Goal: Transaction & Acquisition: Purchase product/service

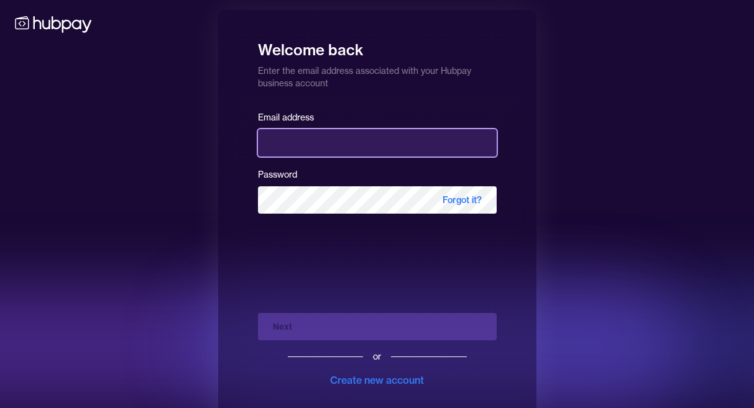
type input "**********"
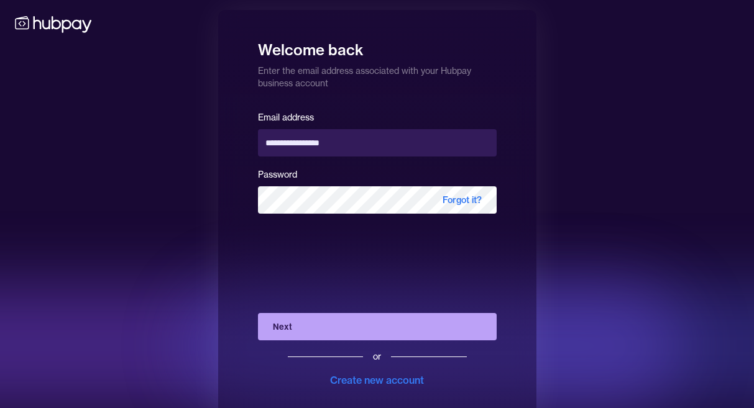
click at [302, 310] on div "Next or Create new account" at bounding box center [377, 345] width 239 height 85
click at [300, 332] on button "Next" at bounding box center [377, 326] width 239 height 27
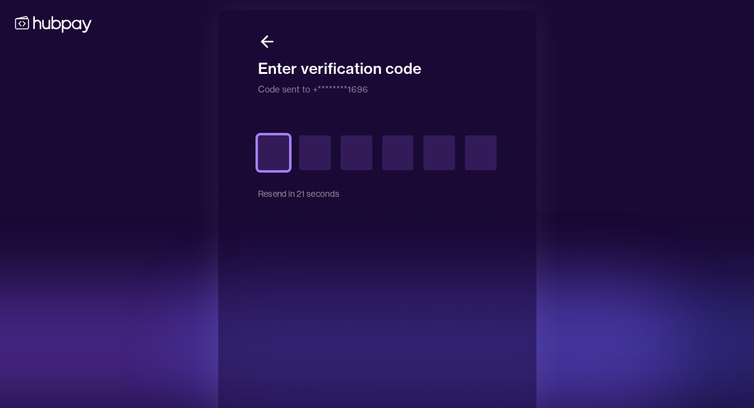
type input "*"
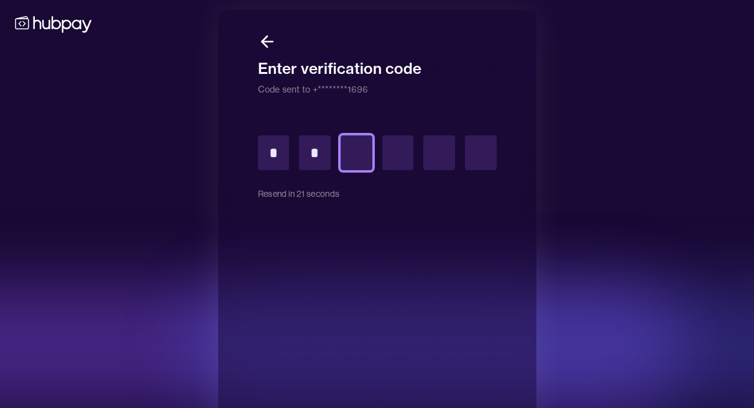
type input "*"
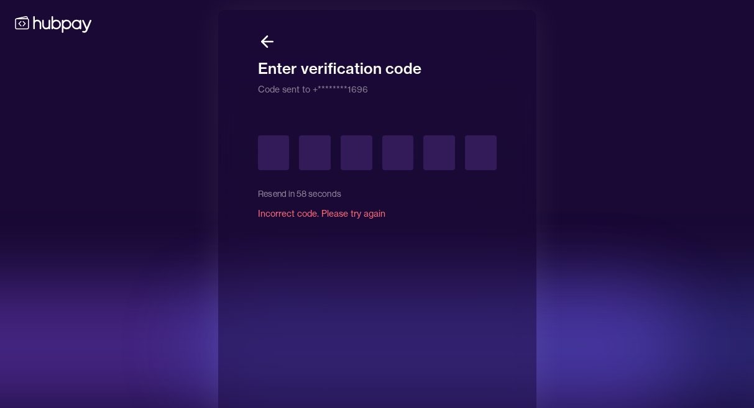
type input "*"
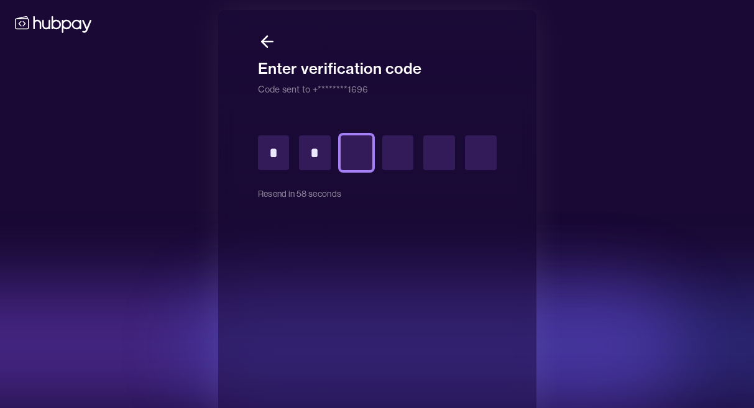
type input "*"
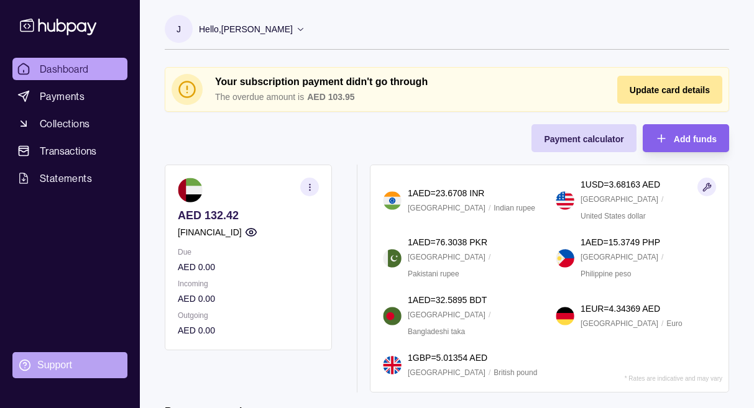
click at [67, 360] on div "Support" at bounding box center [54, 366] width 35 height 14
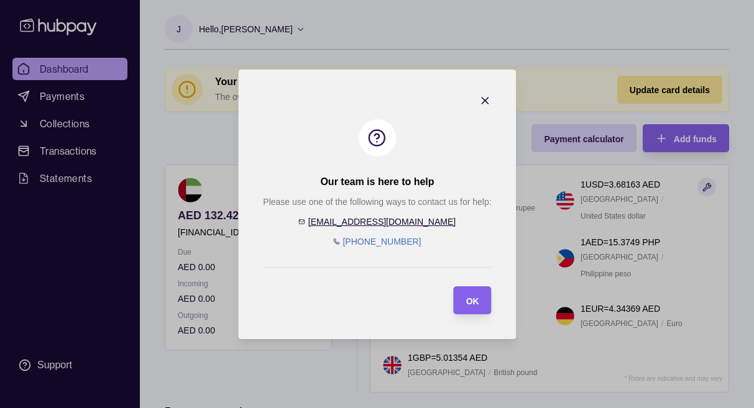
click at [481, 93] on section "Our team is here to help Please use one of the following ways to contact us for…" at bounding box center [377, 205] width 278 height 270
click at [482, 102] on icon "button" at bounding box center [485, 101] width 6 height 6
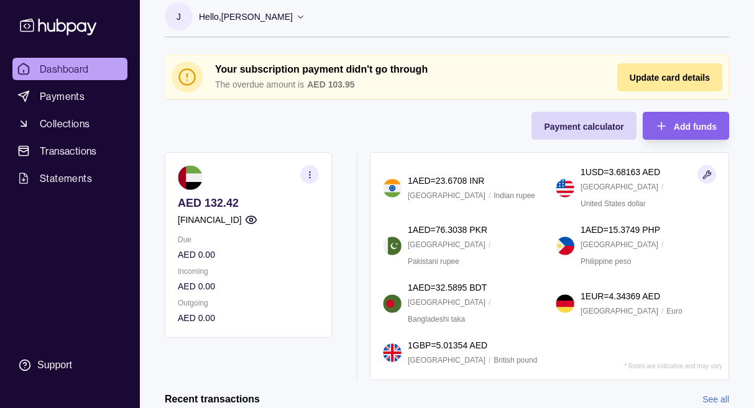
scroll to position [14, 0]
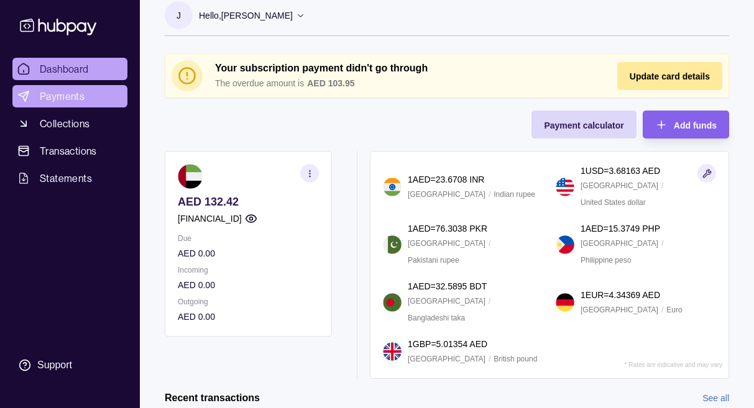
click at [65, 88] on link "Payments" at bounding box center [69, 96] width 115 height 22
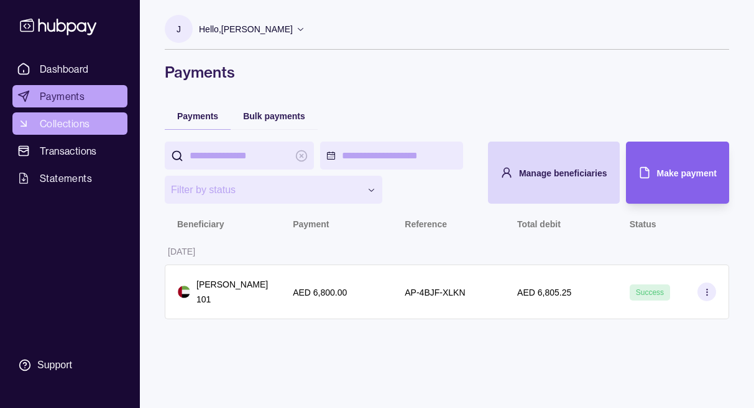
click at [57, 128] on span "Collections" at bounding box center [65, 123] width 50 height 15
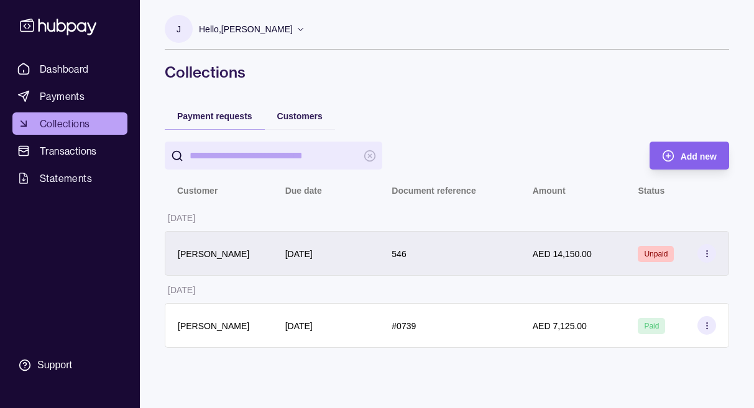
click at [707, 253] on icon at bounding box center [707, 253] width 9 height 9
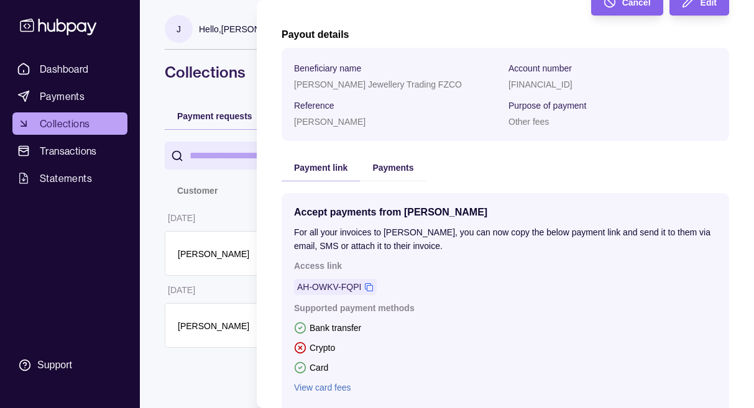
scroll to position [283, 0]
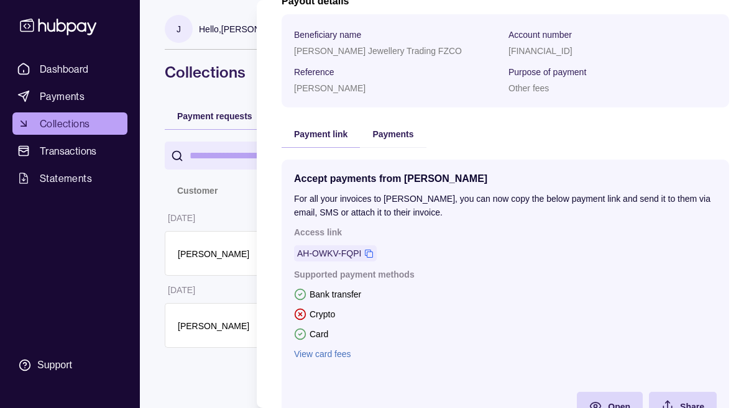
click at [311, 361] on div "Accept payments from [PERSON_NAME] For all your invoices to [PERSON_NAME], you …" at bounding box center [505, 296] width 423 height 248
click at [312, 354] on link "View card fees" at bounding box center [505, 355] width 423 height 14
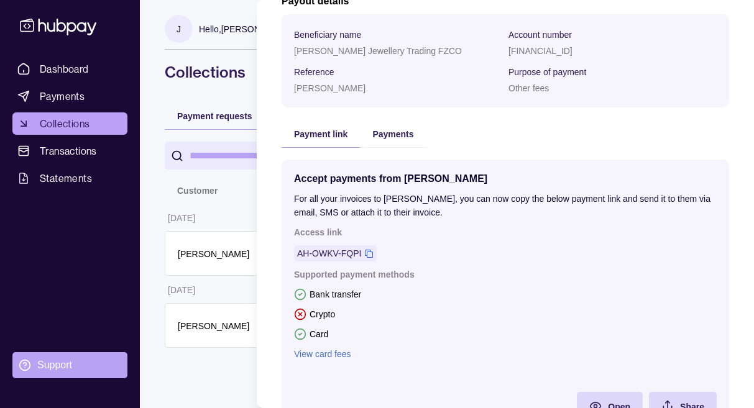
click at [51, 356] on html "Dashboard Payments Collections Transactions Statements Support J Hello, [PERSON…" at bounding box center [377, 204] width 754 height 408
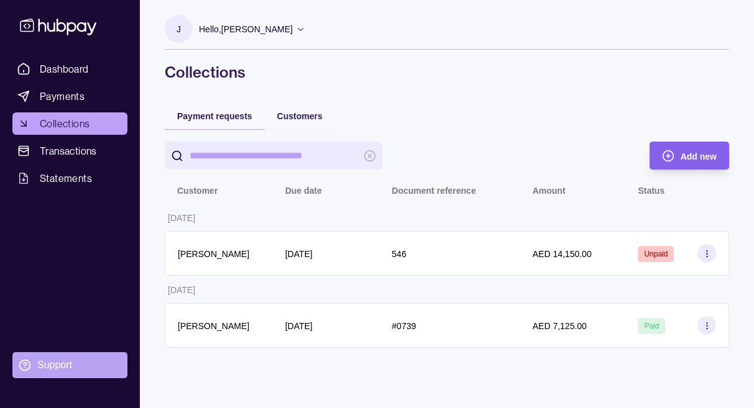
click at [52, 360] on div "Support" at bounding box center [54, 366] width 35 height 14
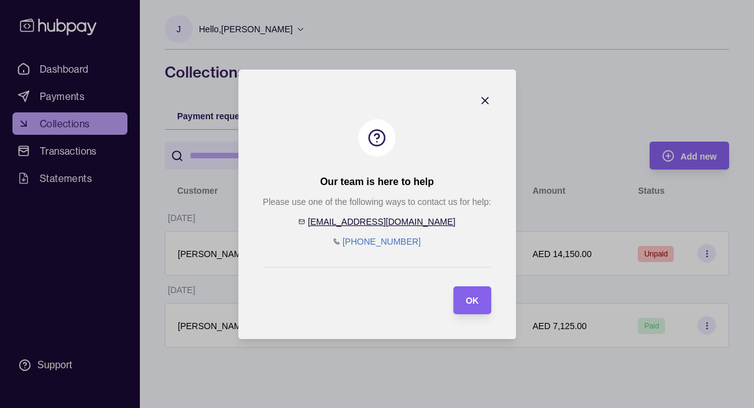
click at [484, 100] on icon "button" at bounding box center [485, 101] width 6 height 6
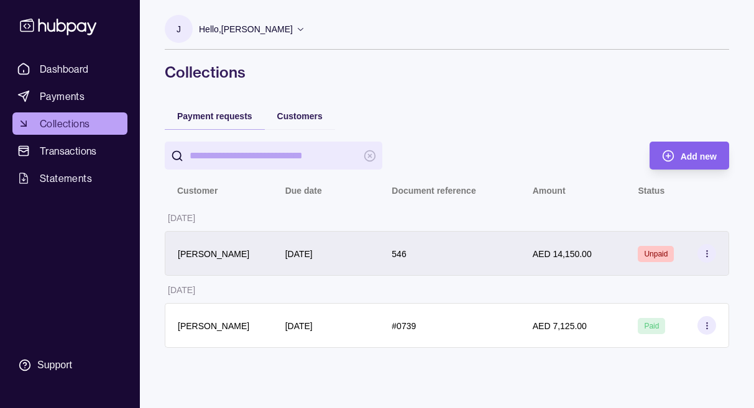
click at [497, 259] on div "546" at bounding box center [450, 253] width 116 height 15
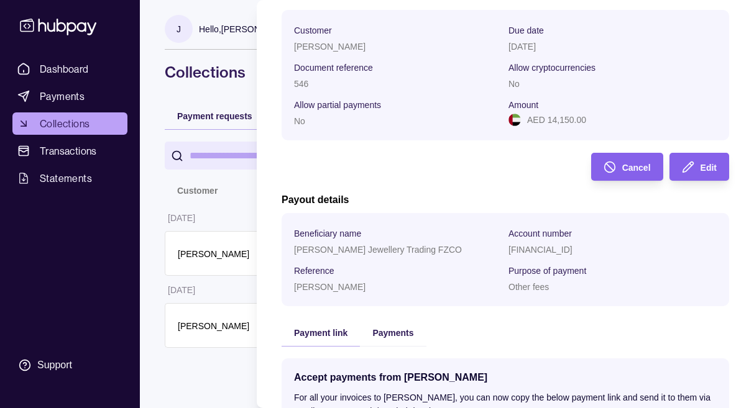
scroll to position [0, 0]
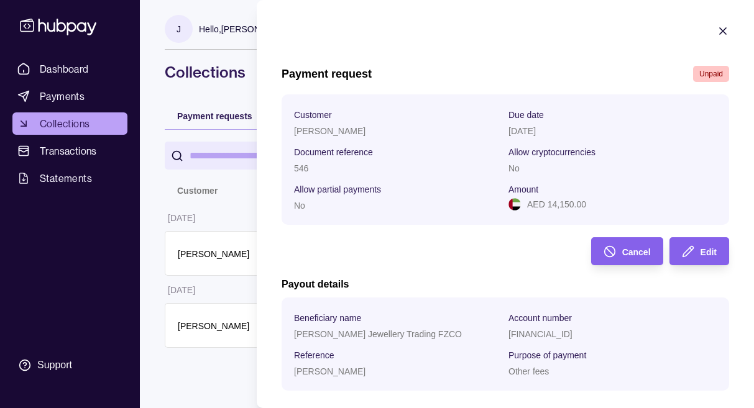
click at [724, 27] on icon "button" at bounding box center [723, 31] width 12 height 12
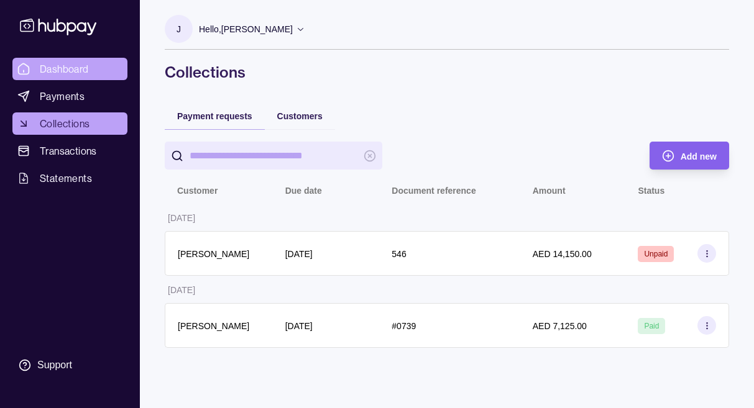
click at [60, 73] on span "Dashboard" at bounding box center [64, 69] width 49 height 15
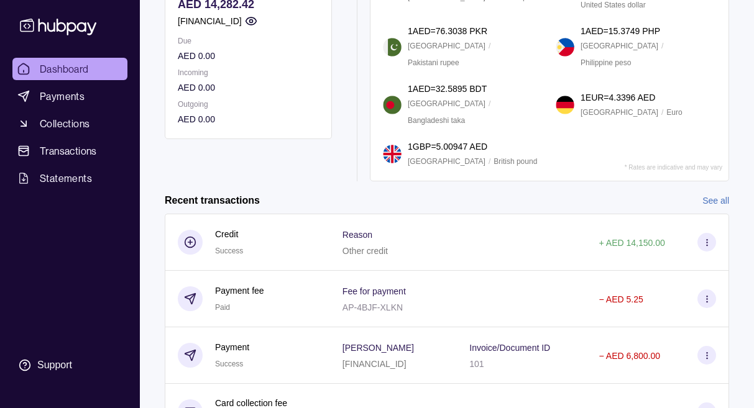
scroll to position [200, 0]
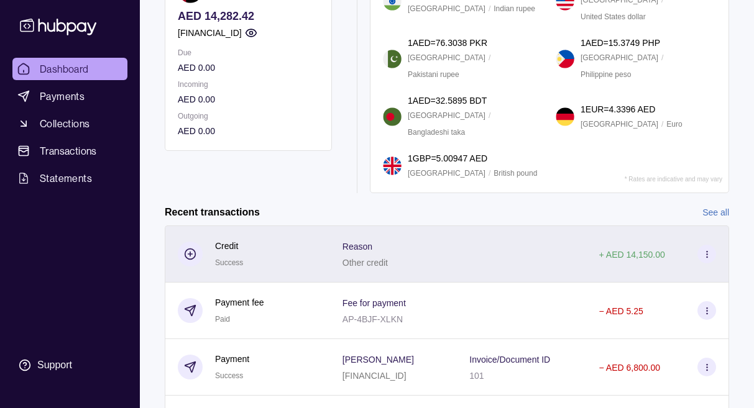
click at [258, 239] on div "Credit Success" at bounding box center [248, 254] width 140 height 30
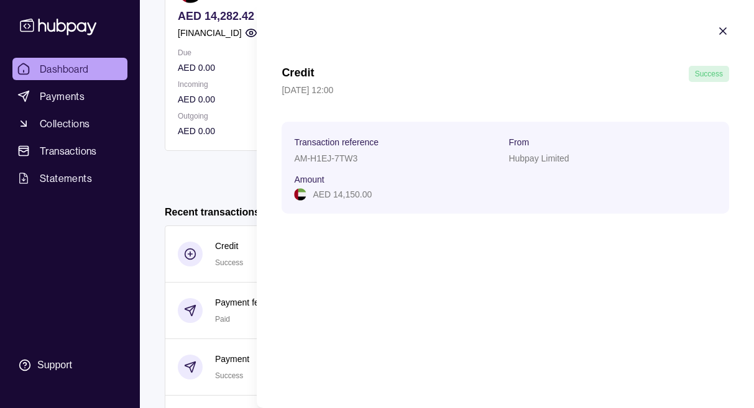
scroll to position [242, 0]
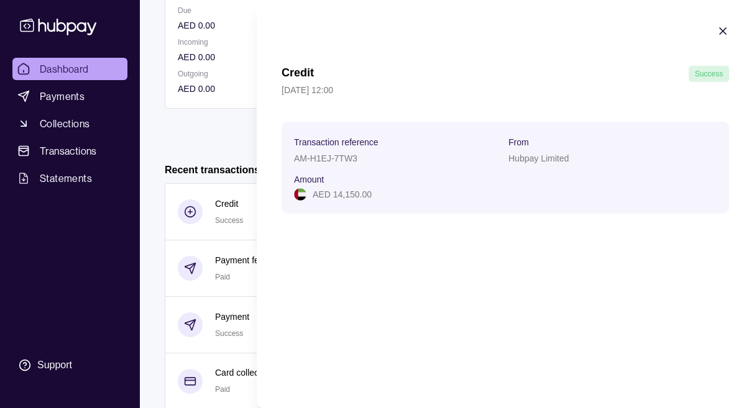
click at [720, 34] on icon "button" at bounding box center [723, 31] width 12 height 12
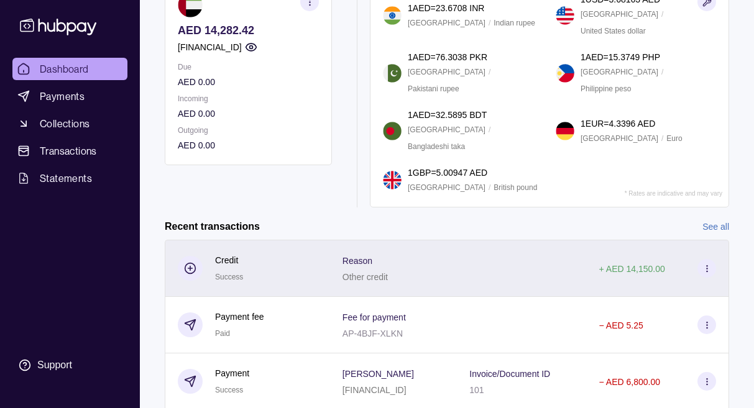
scroll to position [83, 0]
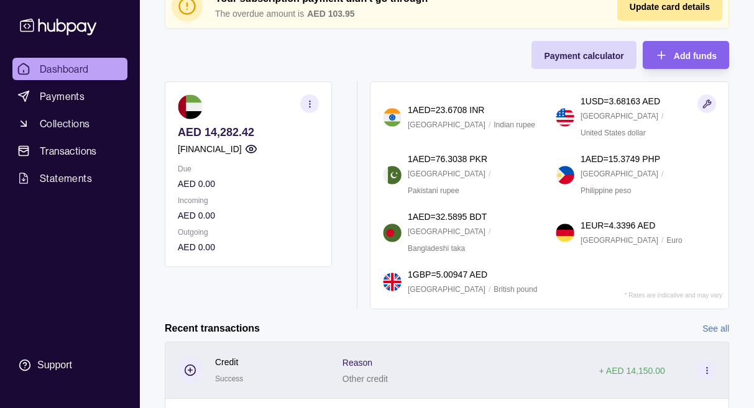
click at [709, 366] on icon at bounding box center [707, 370] width 9 height 9
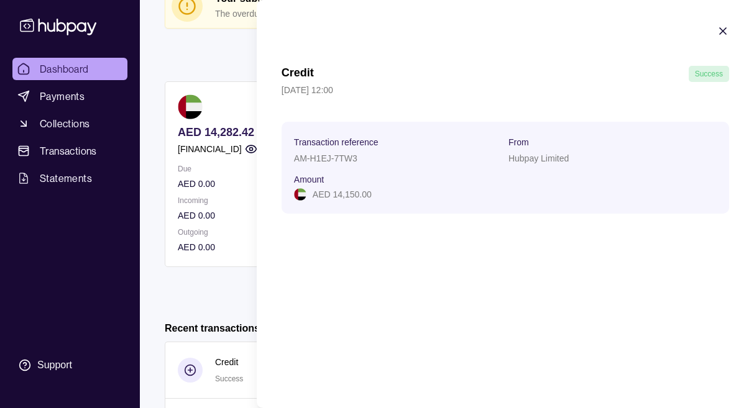
click at [727, 30] on icon "button" at bounding box center [723, 31] width 12 height 12
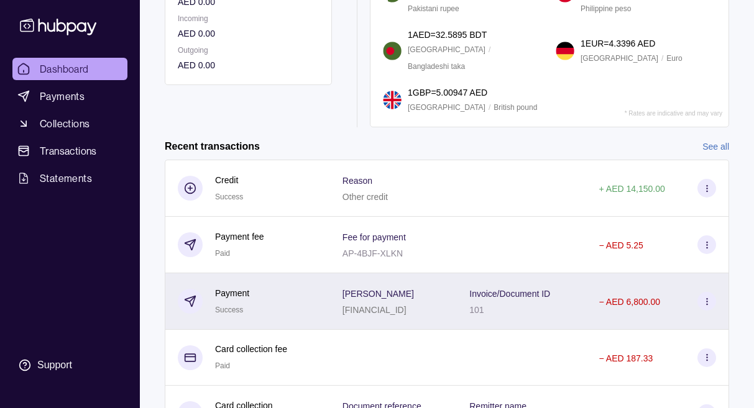
scroll to position [297, 0]
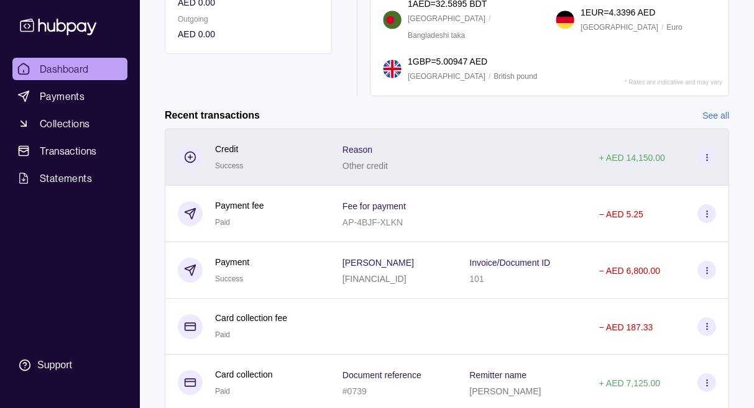
click at [445, 142] on div "Reason Other credit" at bounding box center [394, 157] width 102 height 31
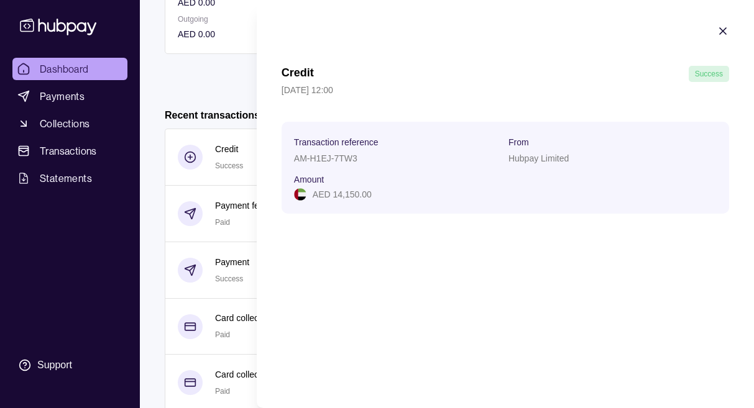
click at [726, 31] on icon "button" at bounding box center [723, 31] width 12 height 12
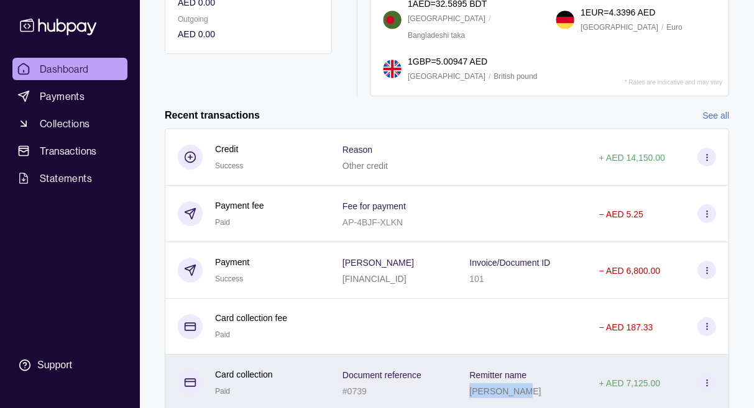
drag, startPoint x: 485, startPoint y: 351, endPoint x: 536, endPoint y: 351, distance: 51.0
click at [536, 355] on div "Remitter name [PERSON_NAME]" at bounding box center [521, 383] width 129 height 57
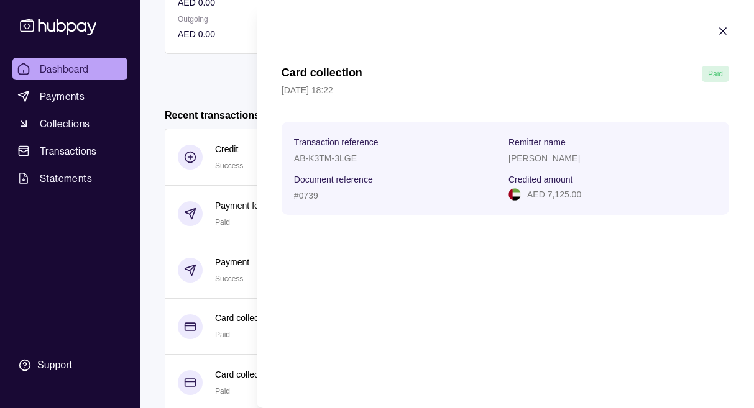
click at [723, 33] on icon "button" at bounding box center [723, 31] width 12 height 12
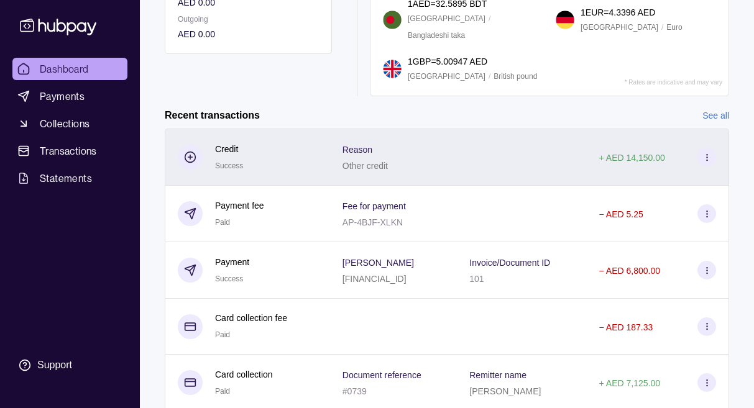
click at [577, 129] on div at bounding box center [521, 157] width 129 height 57
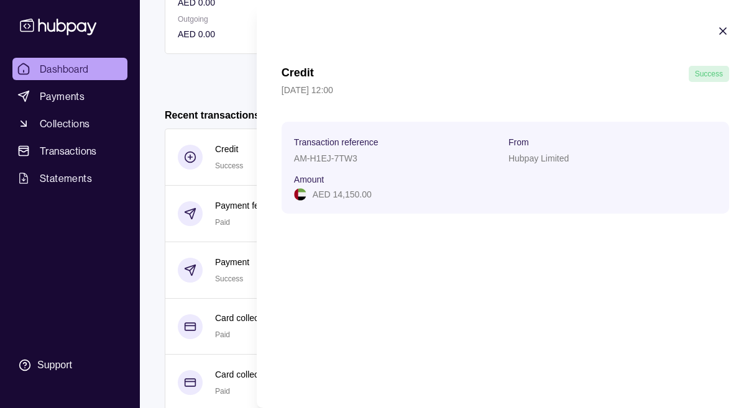
click at [725, 28] on icon "button" at bounding box center [723, 31] width 6 height 6
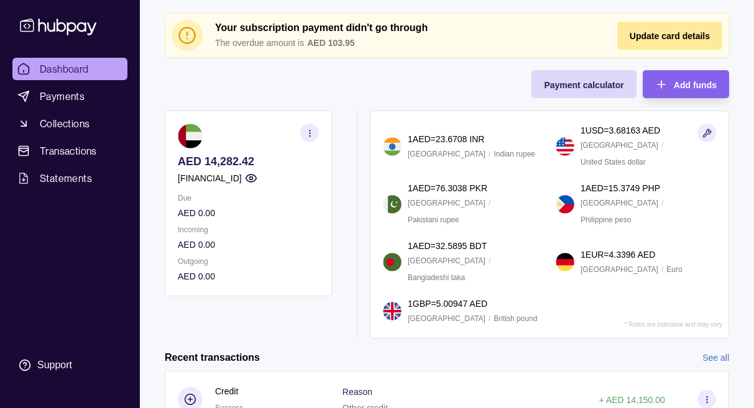
scroll to position [0, 0]
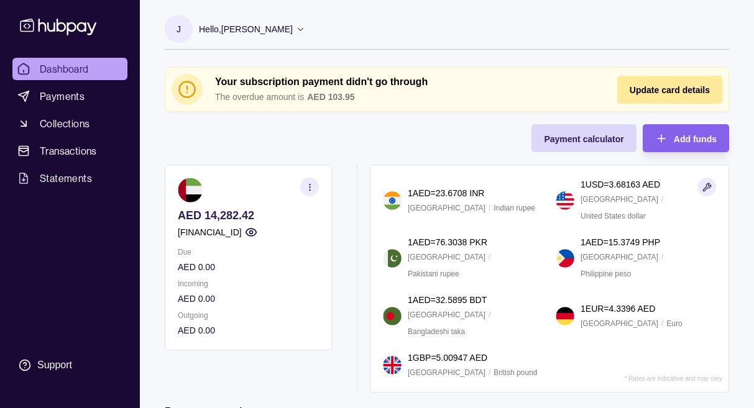
click at [257, 232] on icon "button" at bounding box center [251, 232] width 12 height 12
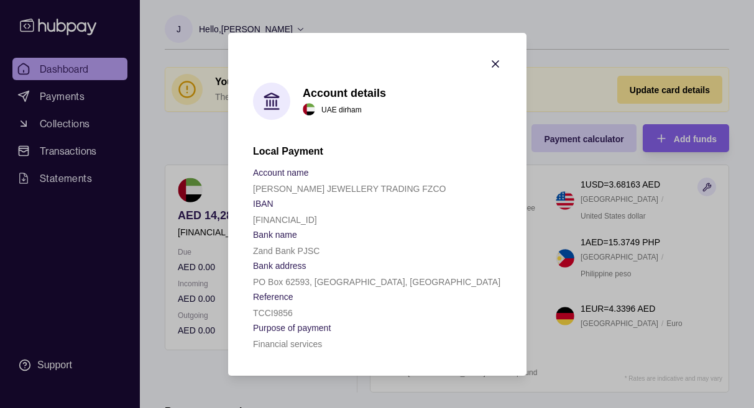
click at [492, 60] on icon "button" at bounding box center [495, 64] width 12 height 12
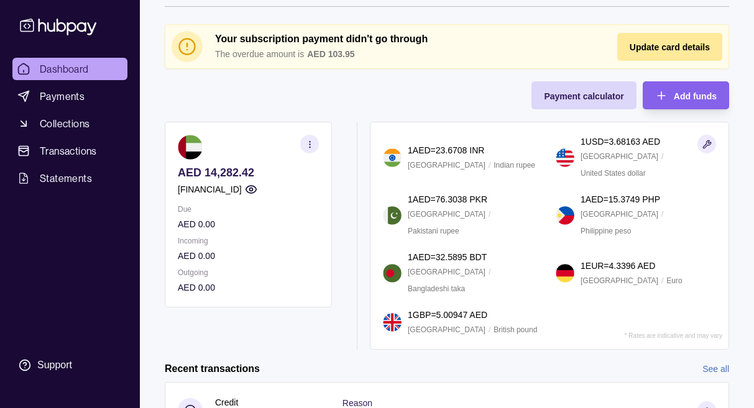
scroll to position [45, 0]
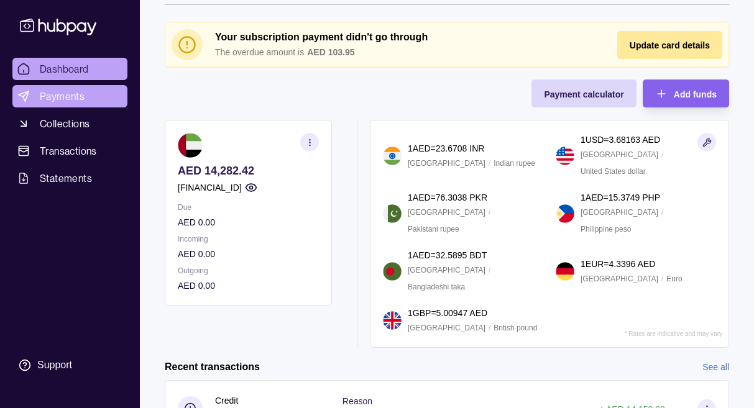
click at [78, 97] on span "Payments" at bounding box center [62, 96] width 45 height 15
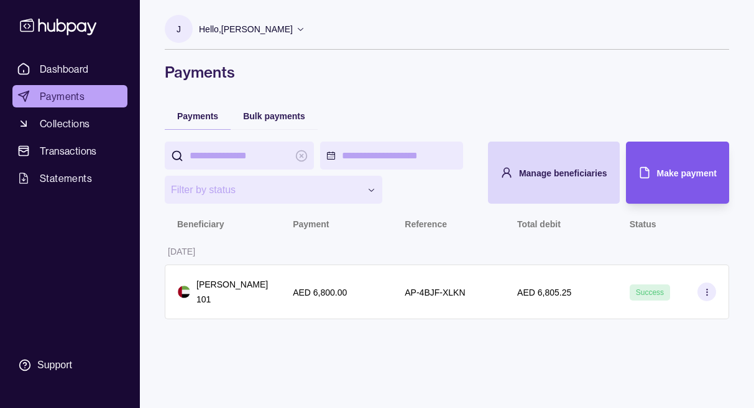
click at [686, 160] on div "Make payment" at bounding box center [668, 173] width 97 height 62
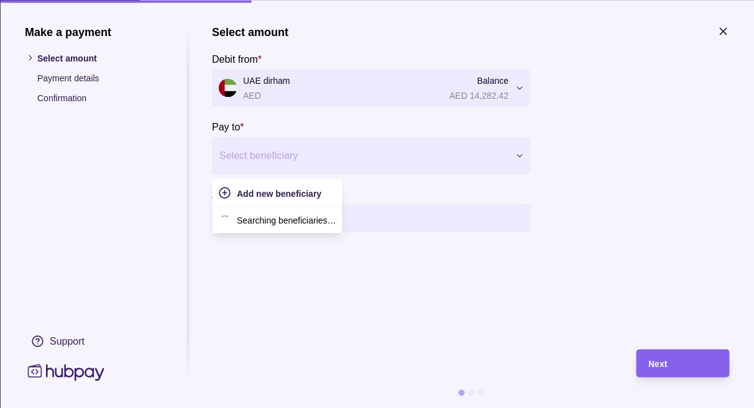
click at [369, 149] on div at bounding box center [363, 155] width 288 height 17
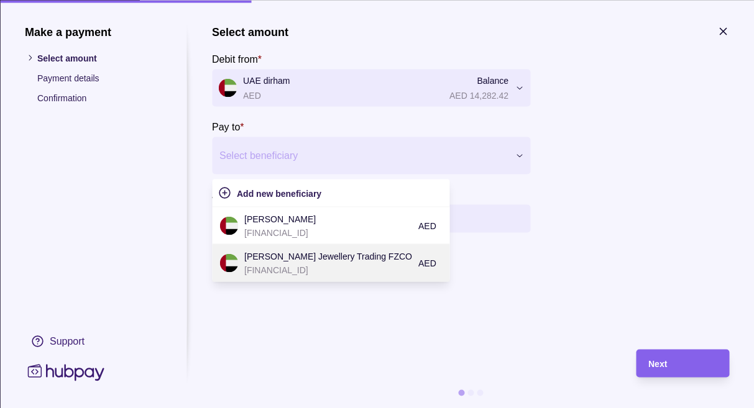
click at [294, 263] on p "[FINANCIAL_ID]" at bounding box center [328, 270] width 168 height 14
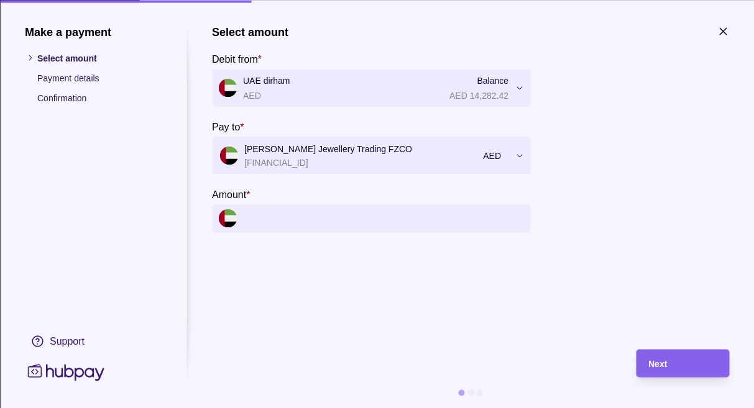
click at [333, 222] on input "Amount *" at bounding box center [383, 219] width 281 height 28
click at [339, 215] on input "Amount *" at bounding box center [383, 219] width 281 height 28
click at [456, 227] on input "Amount *" at bounding box center [383, 219] width 281 height 28
click at [442, 222] on input "Amount *" at bounding box center [383, 219] width 281 height 28
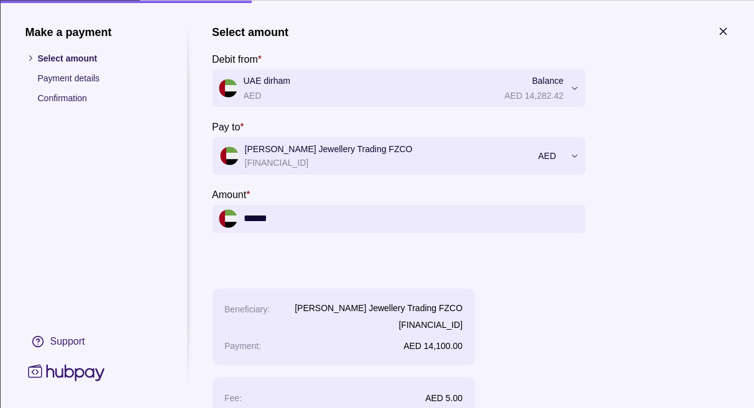
type input "******"
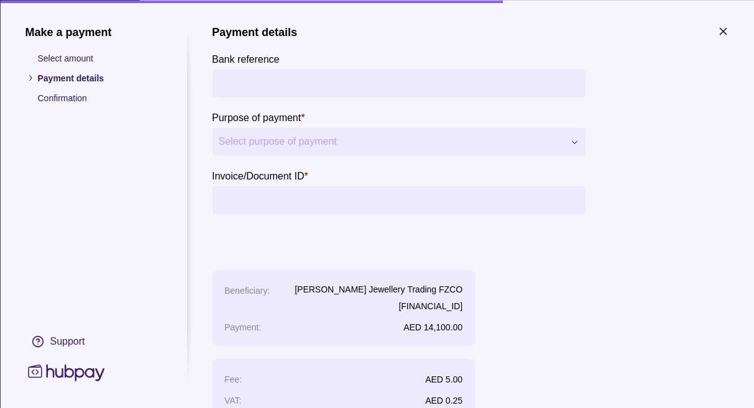
click at [377, 71] on input "Bank reference" at bounding box center [398, 83] width 361 height 28
type input "**********"
click at [333, 408] on div "**********" at bounding box center [377, 408] width 754 height 0
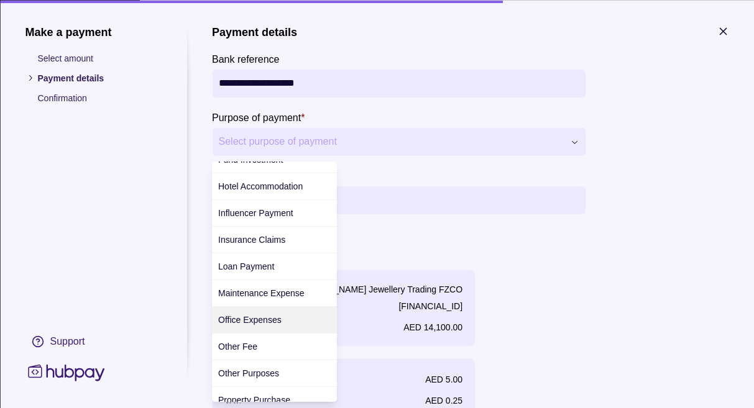
scroll to position [406, 0]
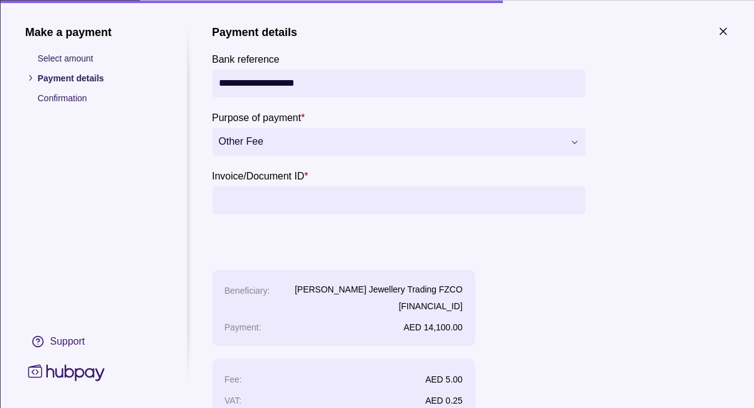
click at [285, 205] on input "Invoice/Document ID *" at bounding box center [398, 200] width 361 height 28
type input "***"
click at [354, 307] on section "**********" at bounding box center [470, 233] width 517 height 416
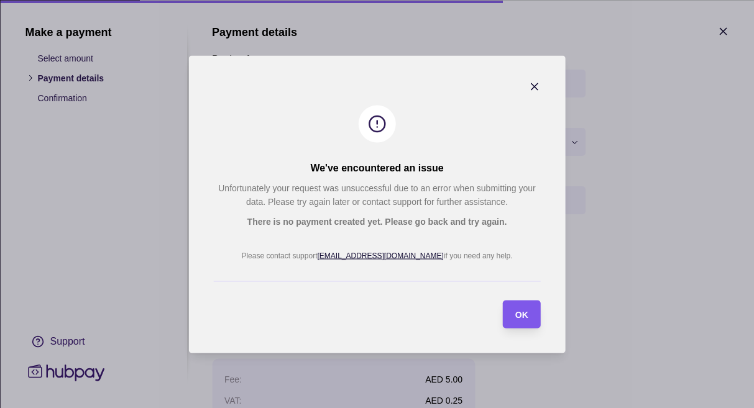
click at [535, 312] on section "OK" at bounding box center [522, 314] width 38 height 28
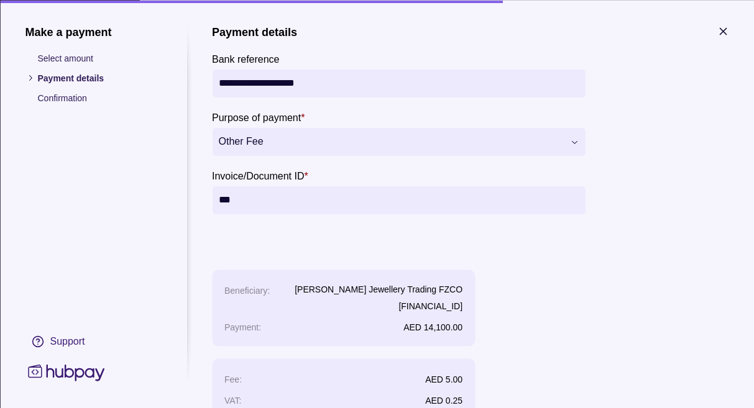
click at [721, 26] on icon "button" at bounding box center [723, 31] width 12 height 12
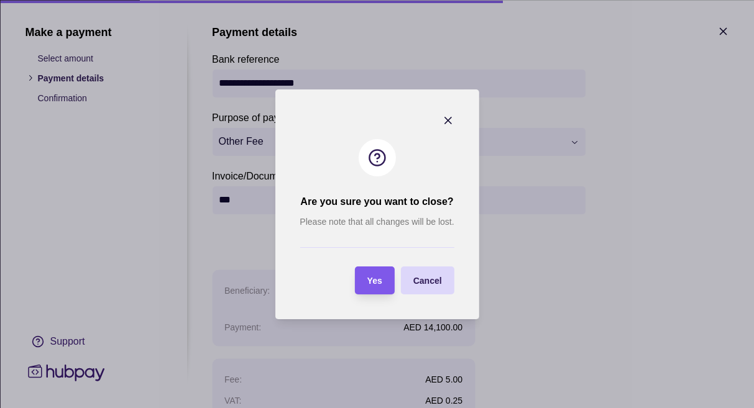
click at [368, 280] on span "Yes" at bounding box center [374, 281] width 15 height 10
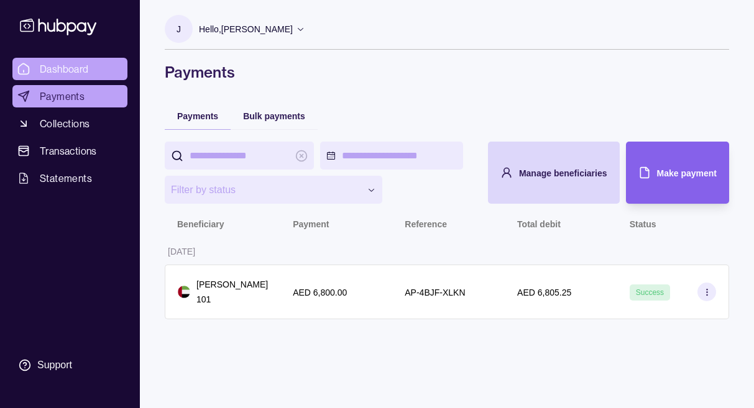
click at [88, 70] on link "Dashboard" at bounding box center [69, 69] width 115 height 22
